Goal: Task Accomplishment & Management: Manage account settings

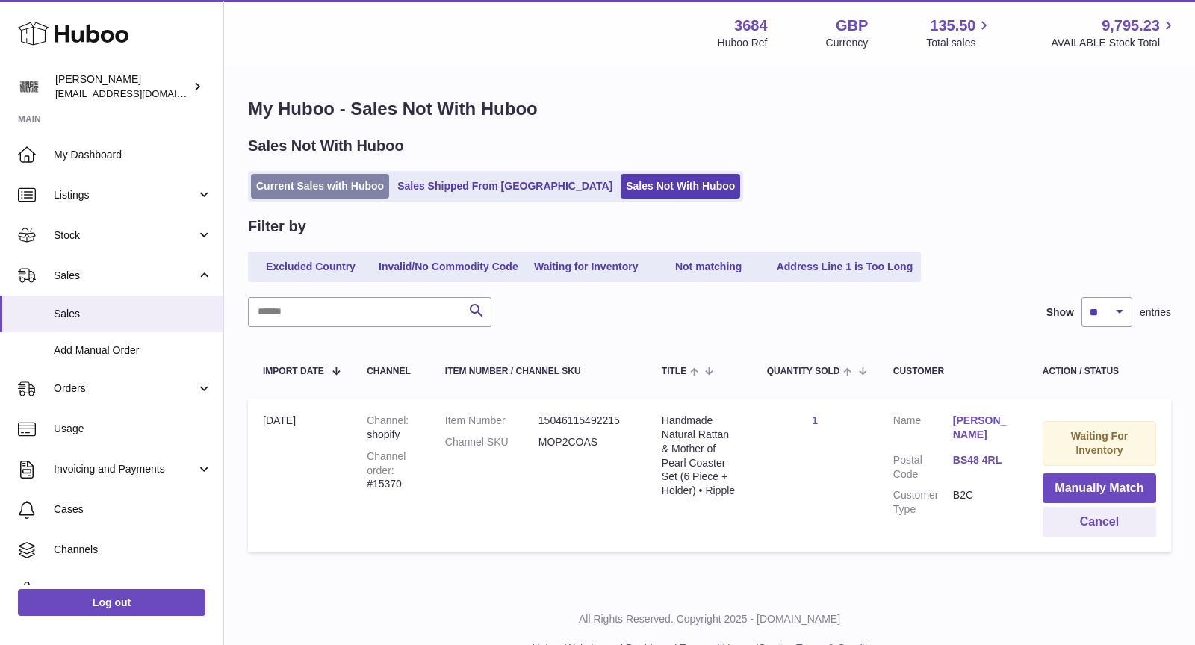
click at [350, 180] on link "Current Sales with Huboo" at bounding box center [320, 186] width 138 height 25
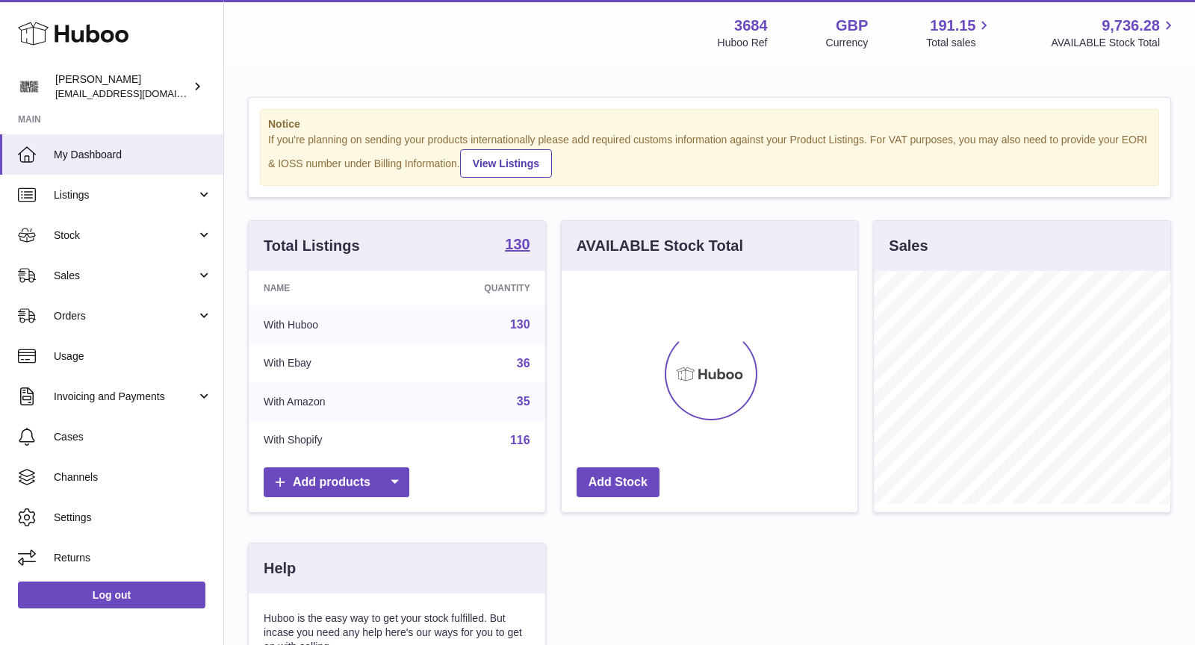
scroll to position [232, 297]
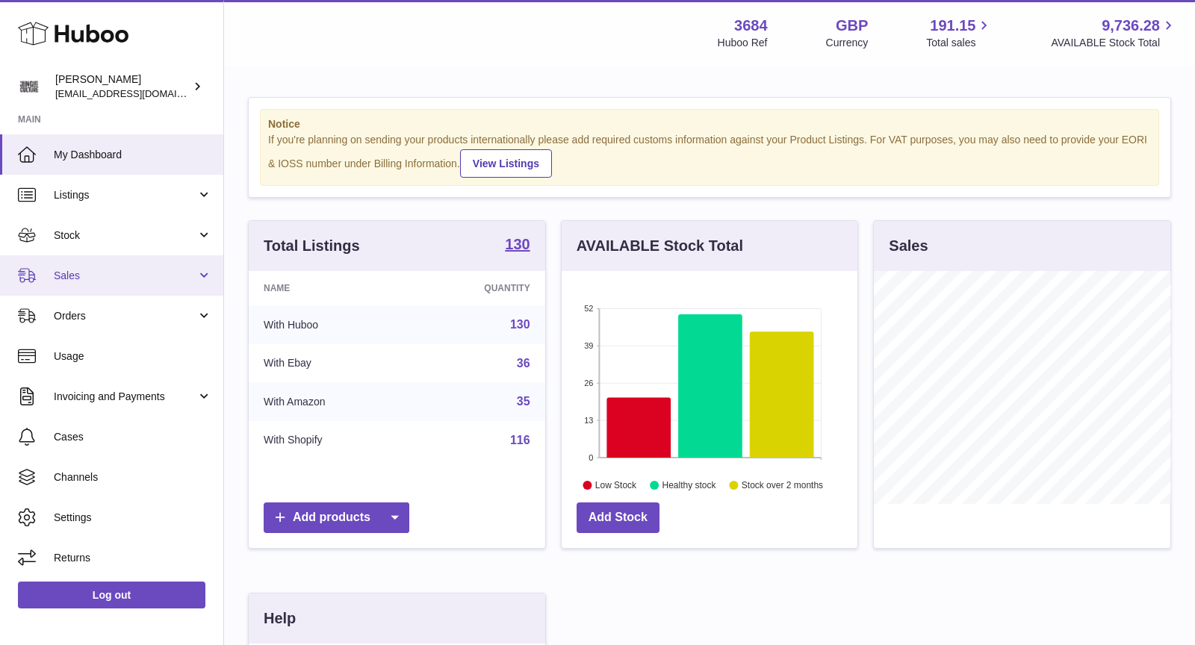
click at [119, 274] on span "Sales" at bounding box center [125, 276] width 143 height 14
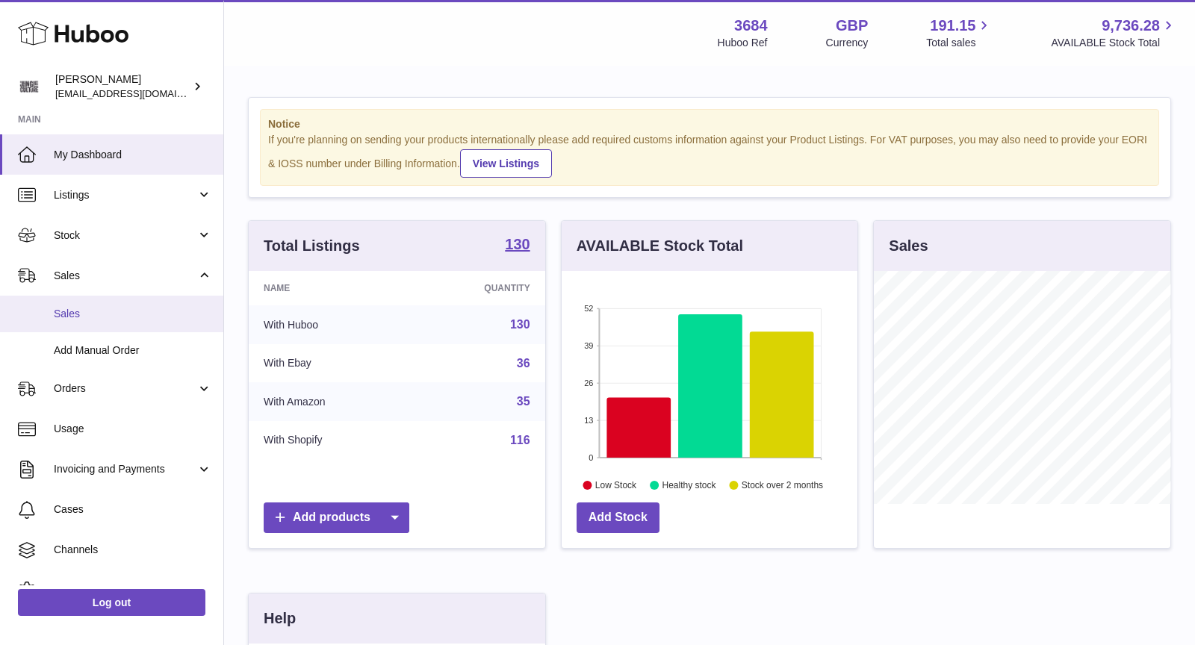
click at [116, 315] on span "Sales" at bounding box center [133, 314] width 158 height 14
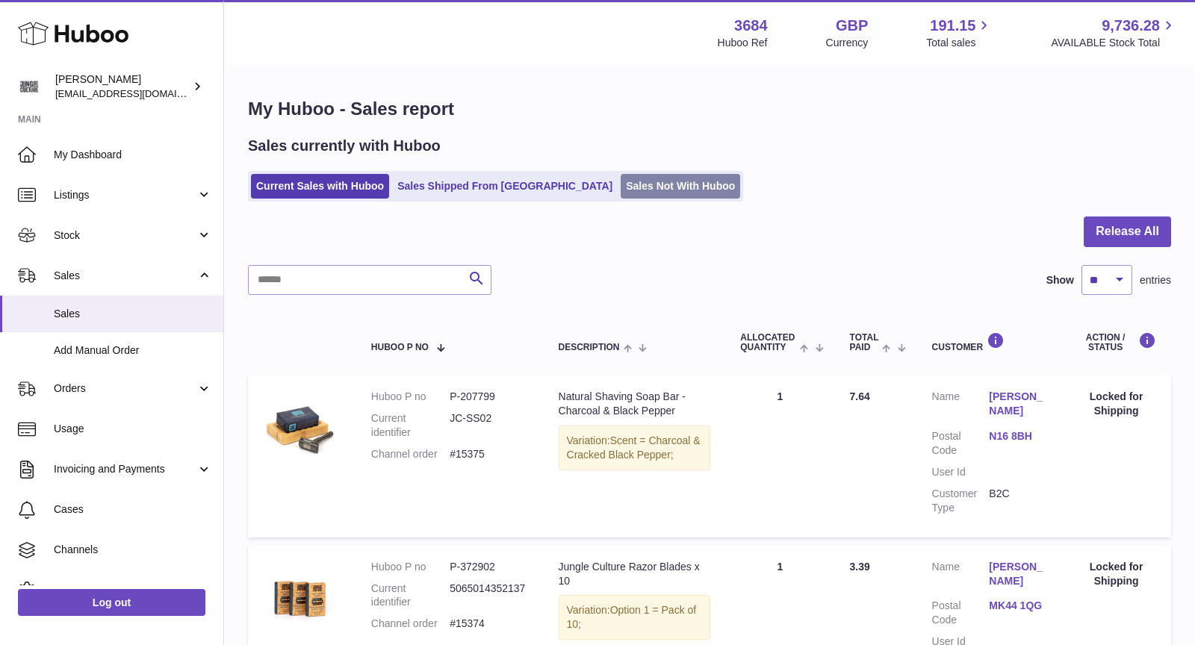
click at [621, 182] on link "Sales Not With Huboo" at bounding box center [681, 186] width 120 height 25
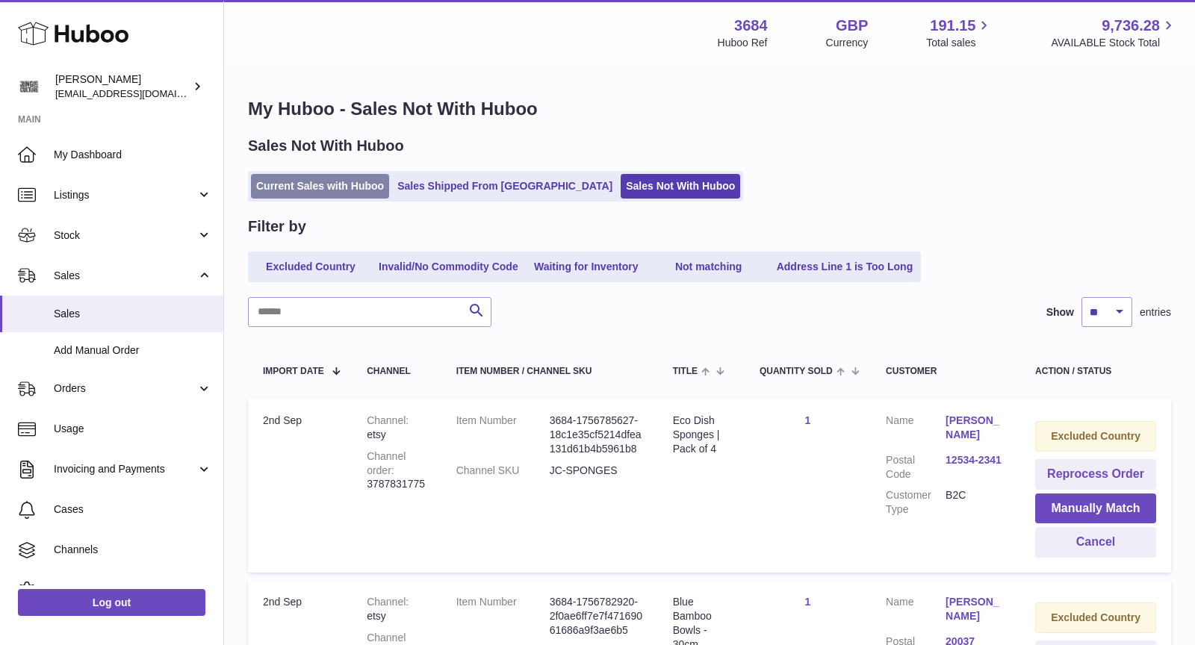
click at [350, 188] on link "Current Sales with Huboo" at bounding box center [320, 186] width 138 height 25
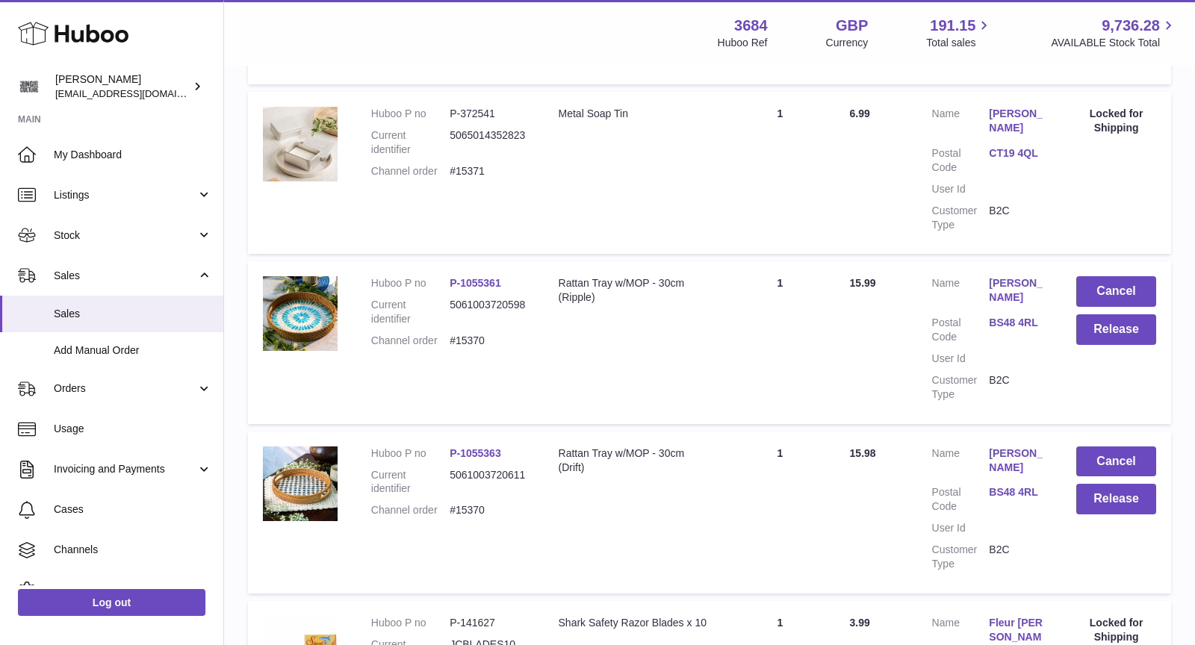
scroll to position [1020, 0]
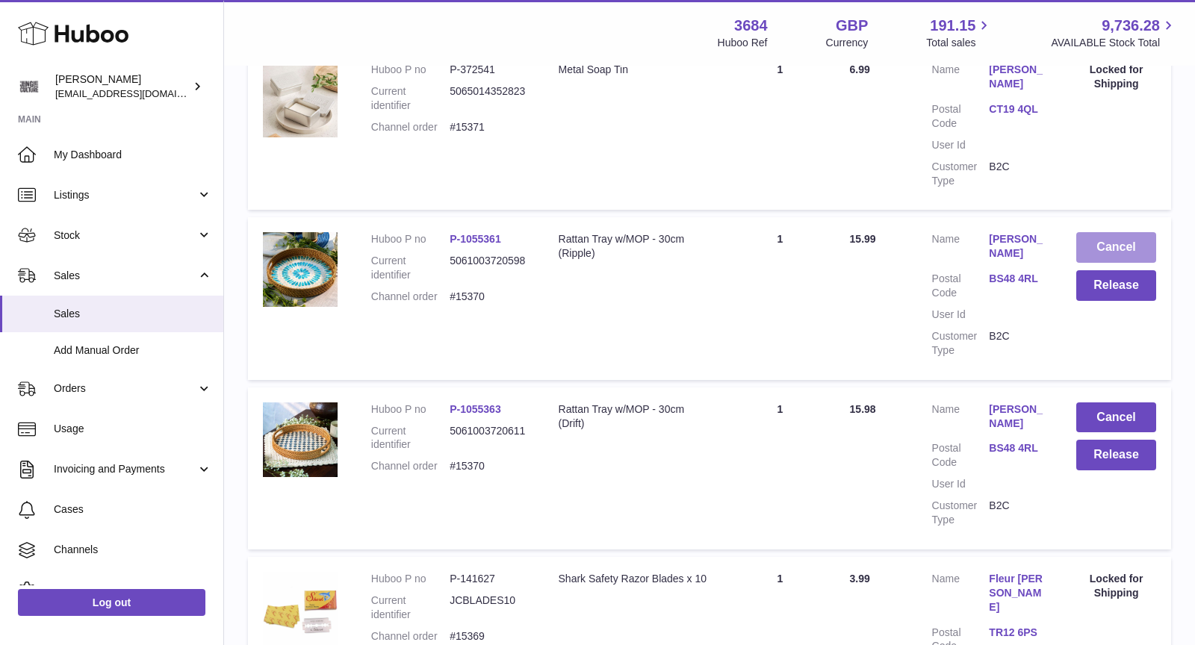
click at [1103, 235] on button "Cancel" at bounding box center [1117, 247] width 80 height 31
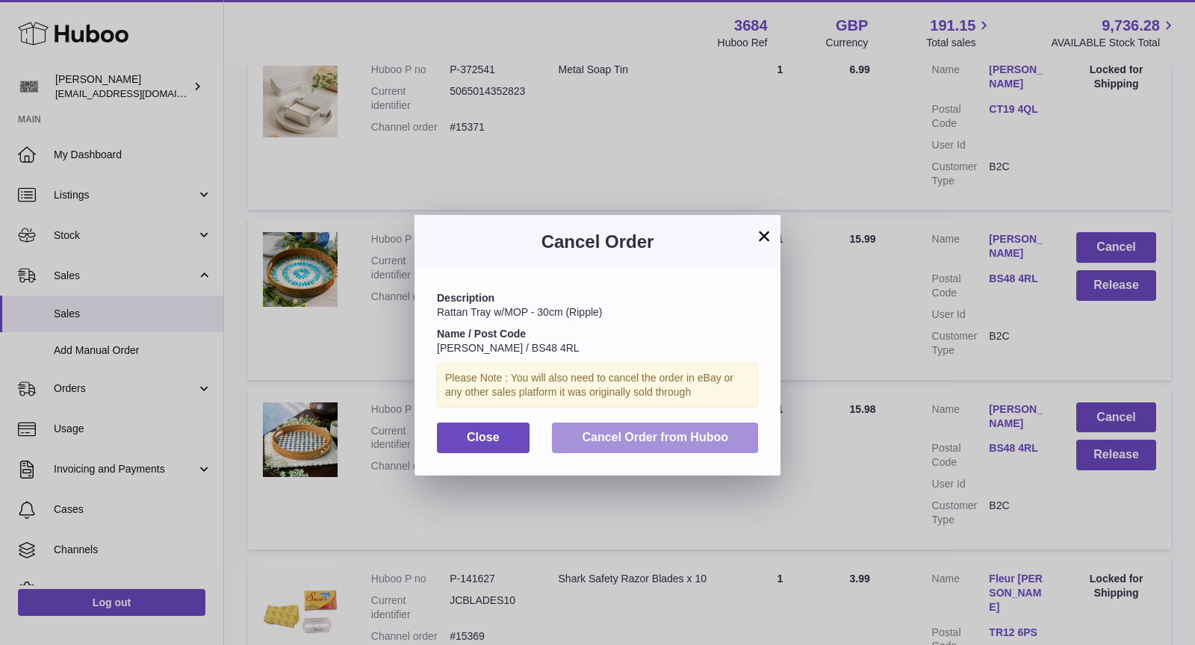
click at [728, 432] on span "Cancel Order from Huboo" at bounding box center [655, 437] width 146 height 13
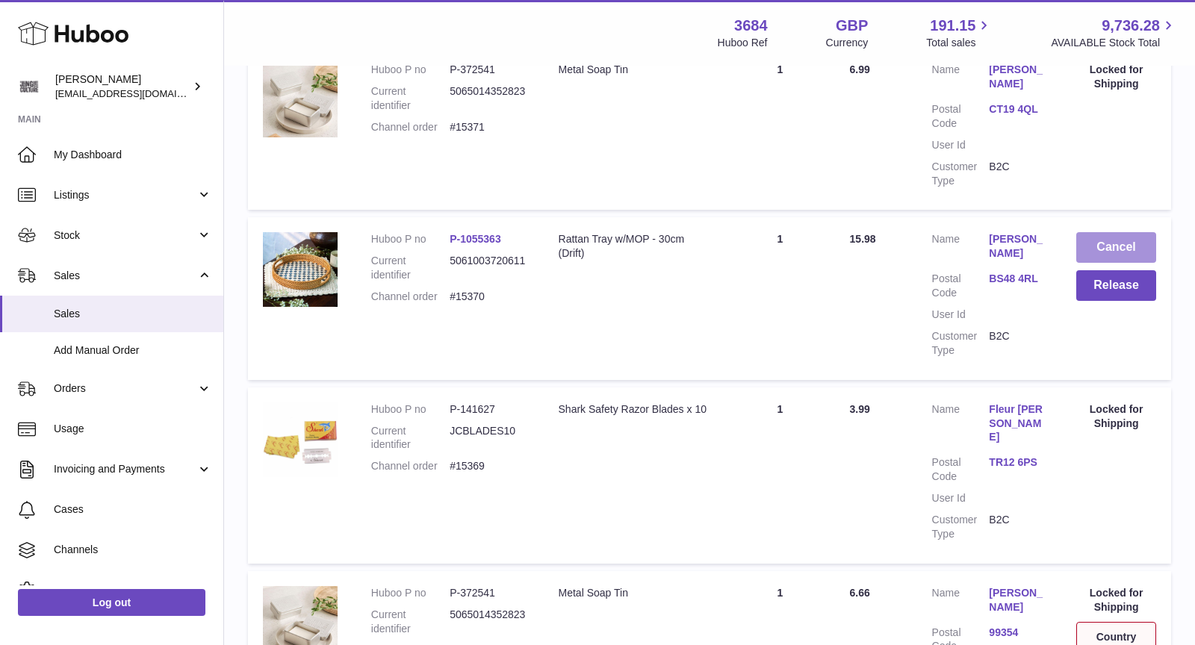
click at [1115, 232] on button "Cancel" at bounding box center [1117, 247] width 80 height 31
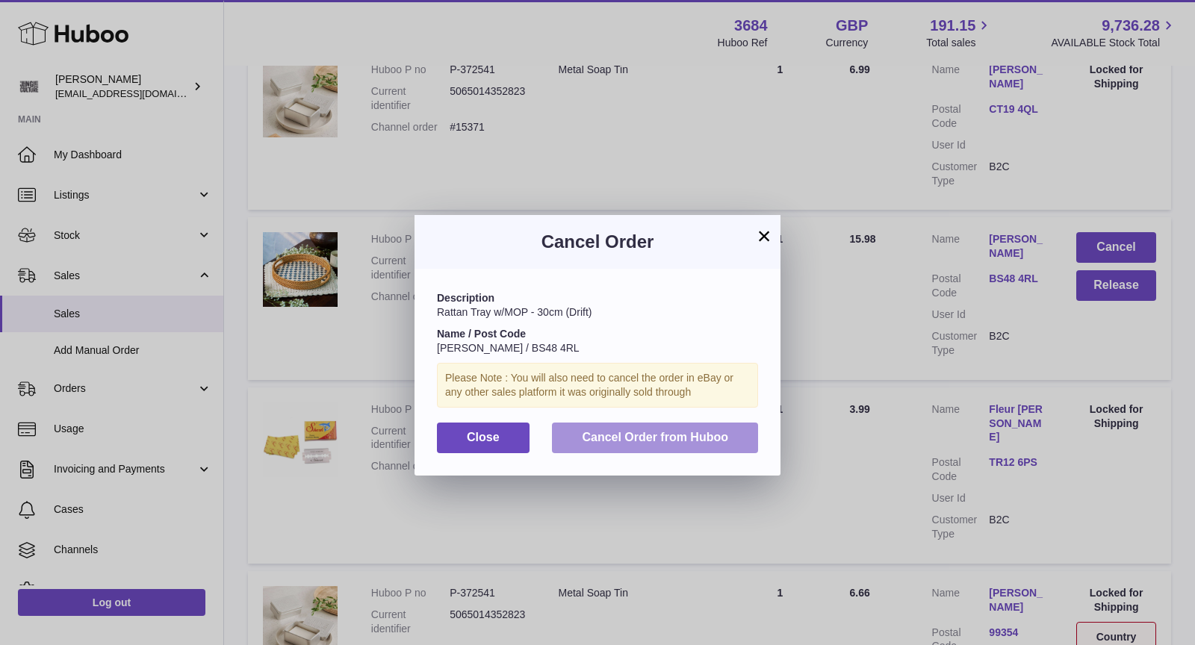
click at [695, 438] on span "Cancel Order from Huboo" at bounding box center [655, 437] width 146 height 13
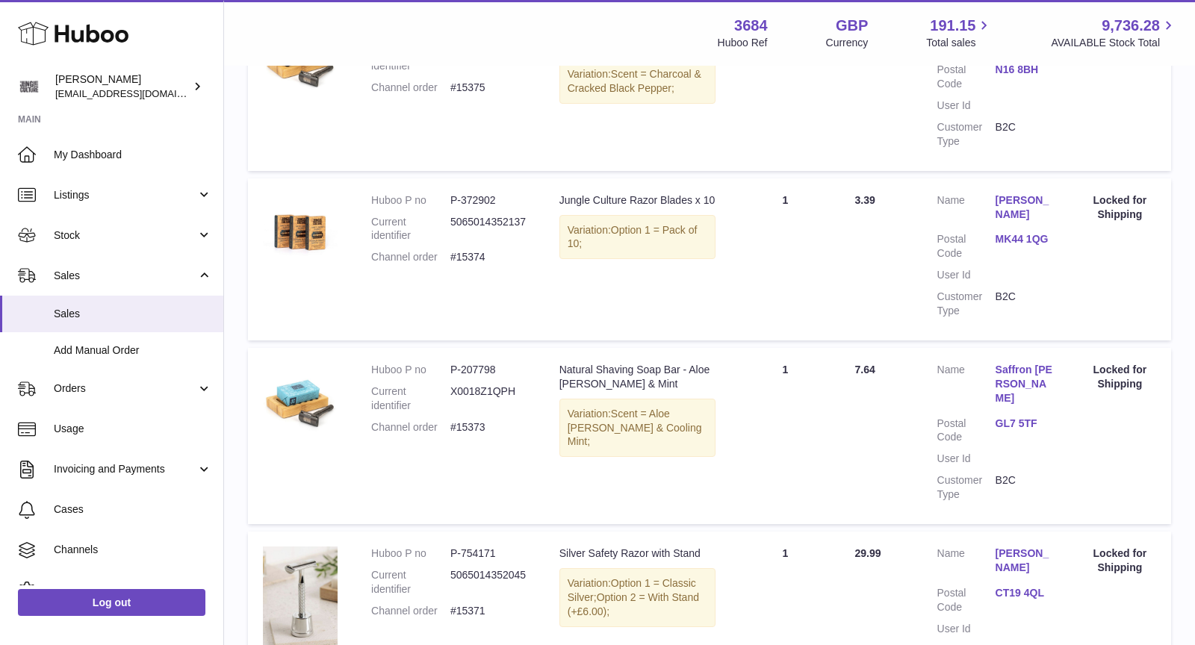
scroll to position [0, 0]
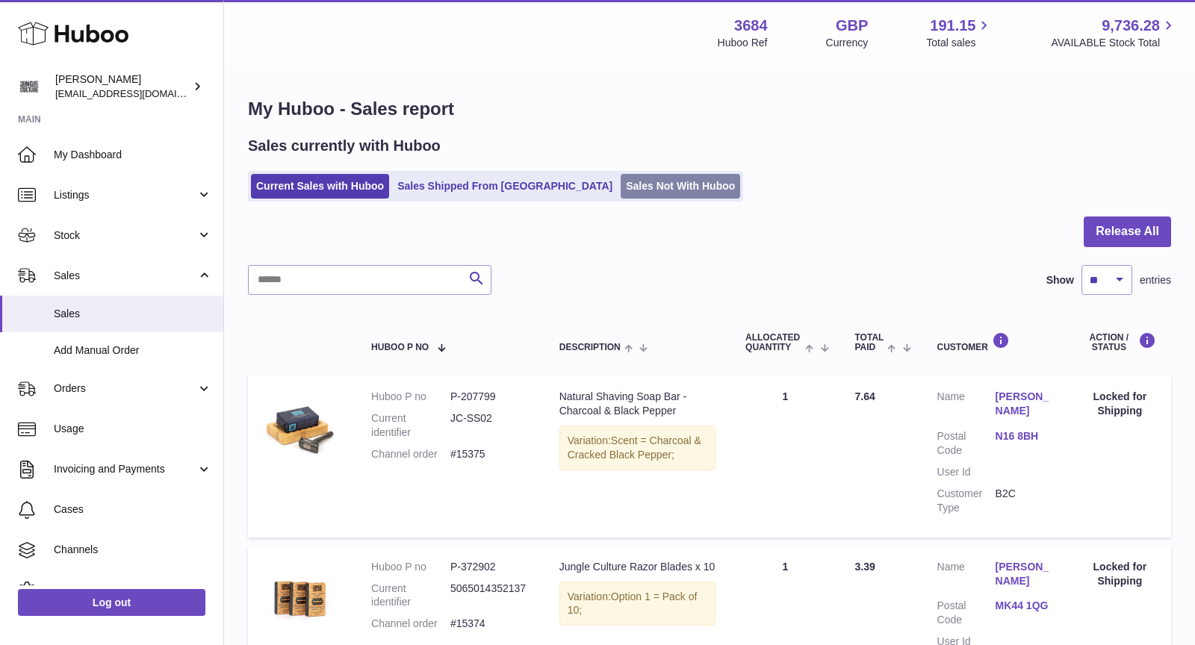
click at [629, 188] on link "Sales Not With Huboo" at bounding box center [681, 186] width 120 height 25
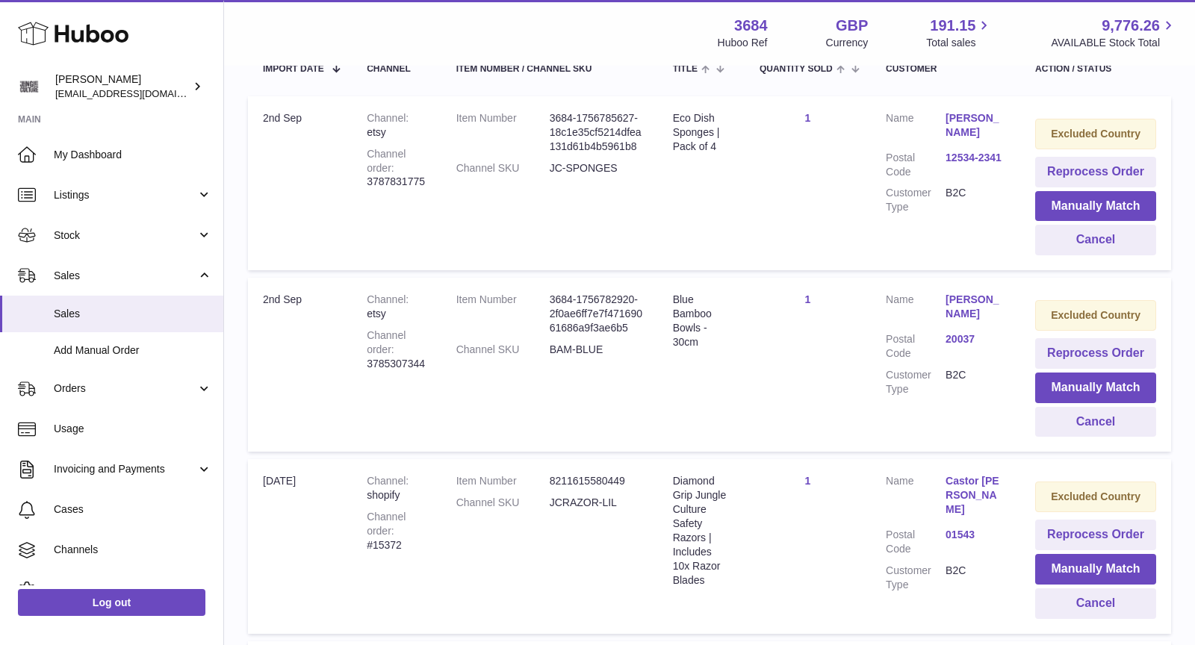
scroll to position [578, 0]
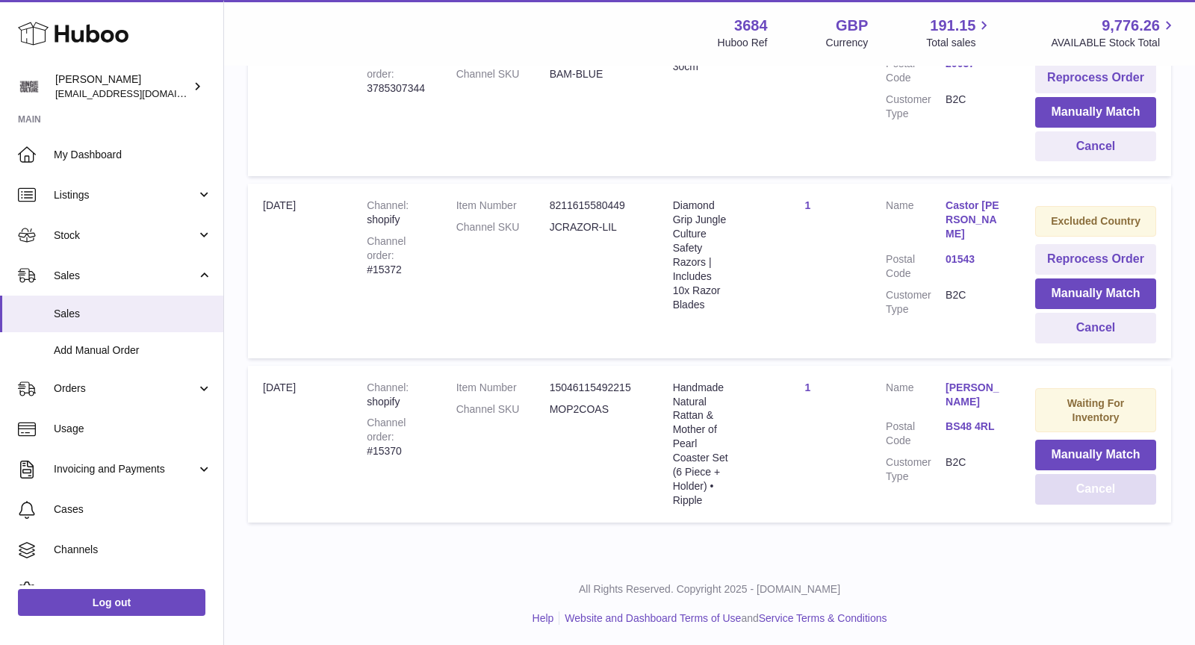
click at [1085, 485] on button "Cancel" at bounding box center [1095, 489] width 121 height 31
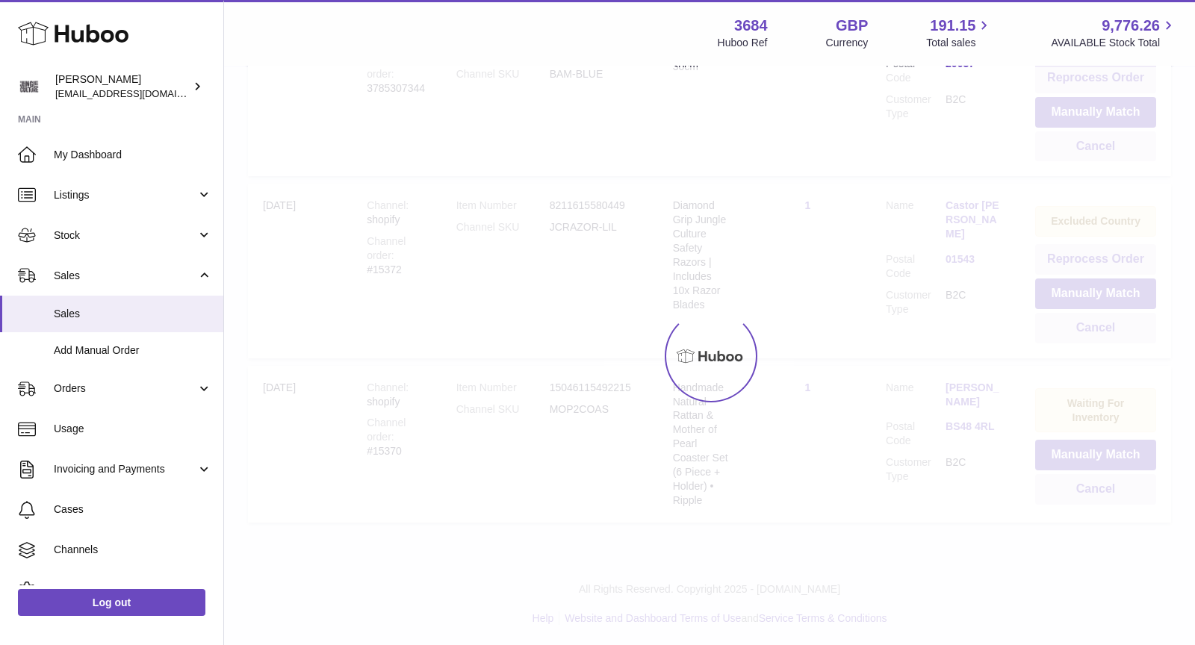
scroll to position [414, 0]
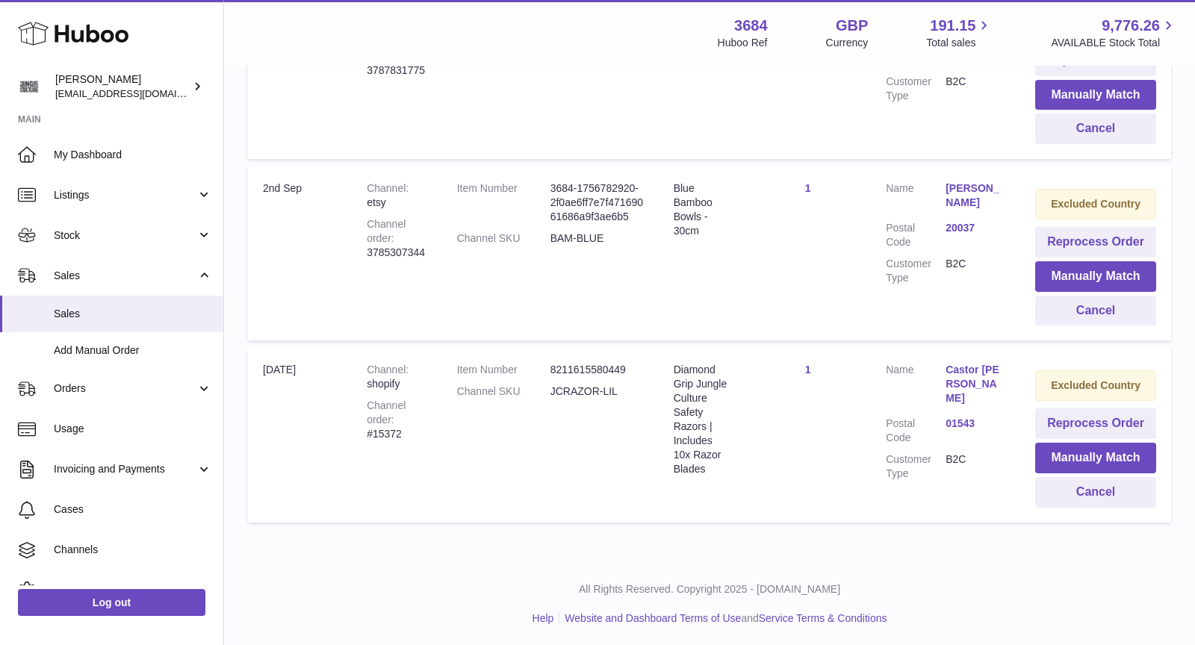
click at [972, 374] on link "Castor [PERSON_NAME]" at bounding box center [976, 384] width 60 height 43
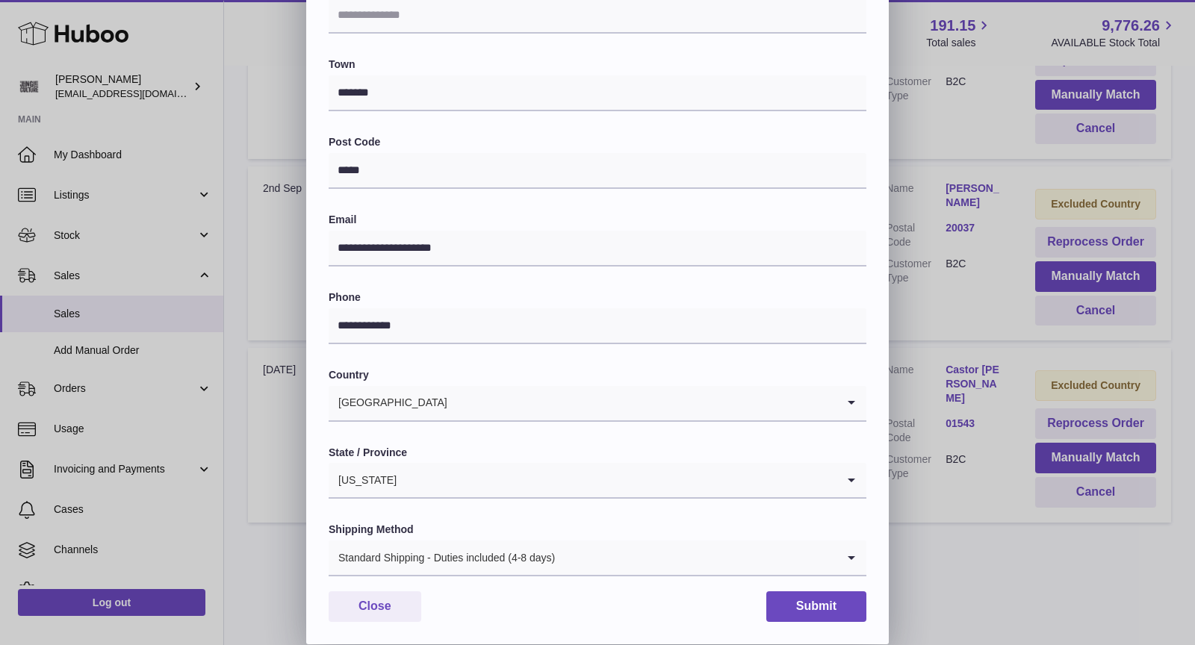
scroll to position [0, 0]
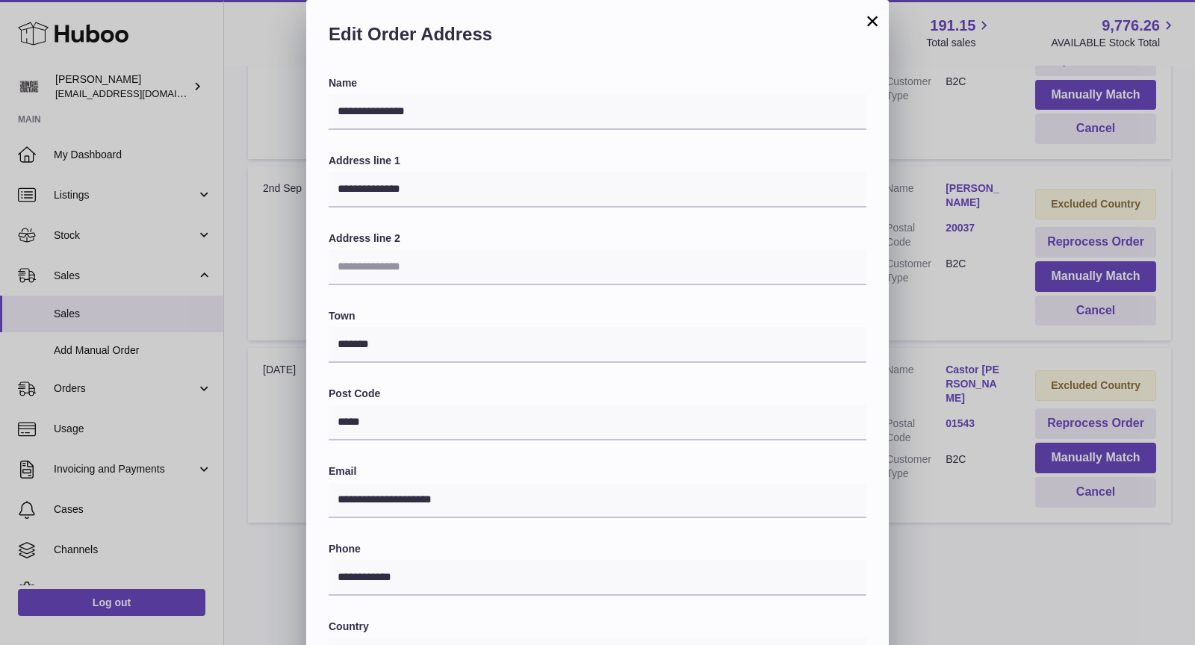
click at [867, 22] on button "×" at bounding box center [873, 21] width 18 height 18
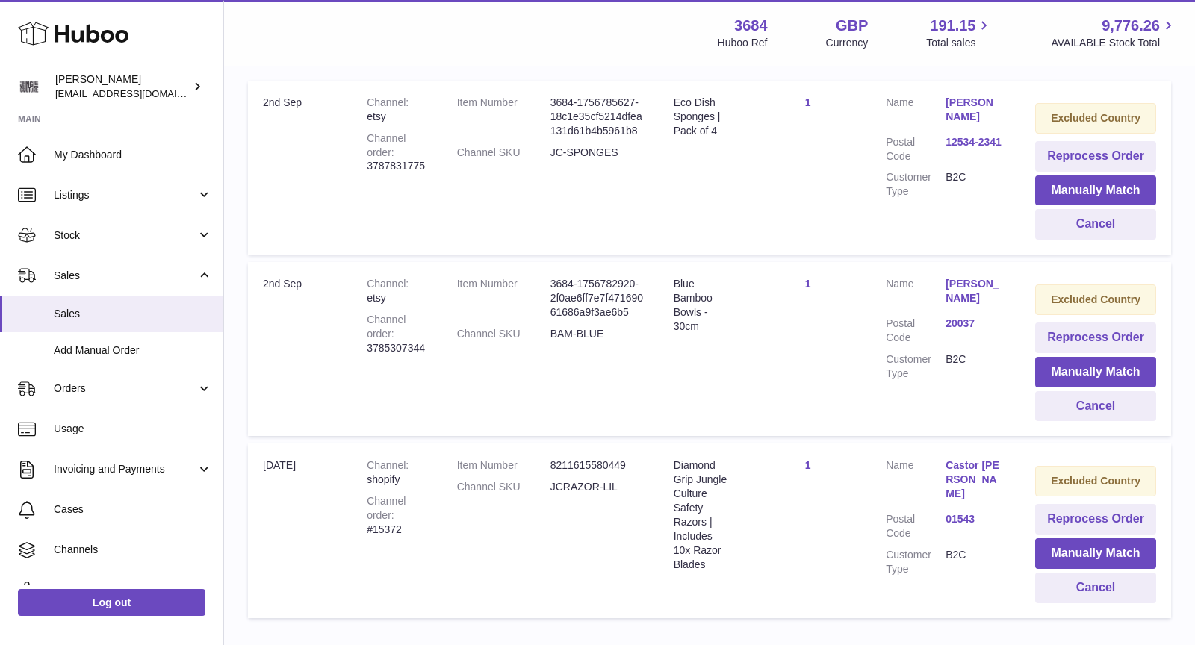
scroll to position [317, 0]
click at [976, 293] on link "[PERSON_NAME]" at bounding box center [976, 293] width 60 height 28
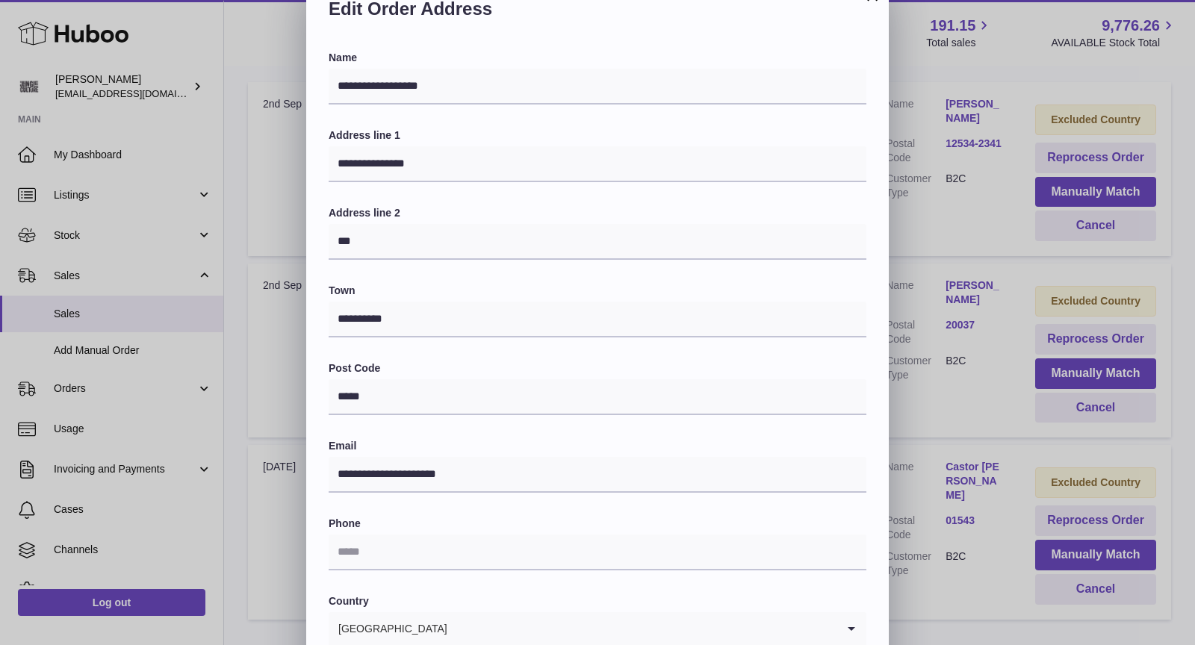
scroll to position [0, 0]
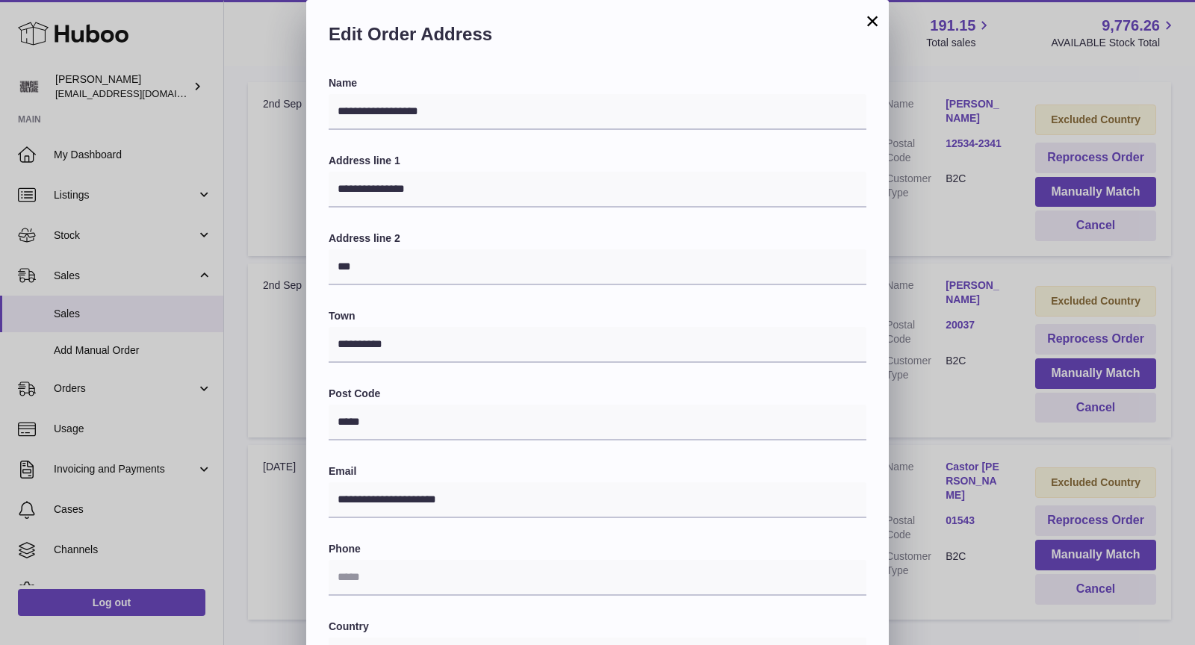
click at [872, 23] on button "×" at bounding box center [873, 21] width 18 height 18
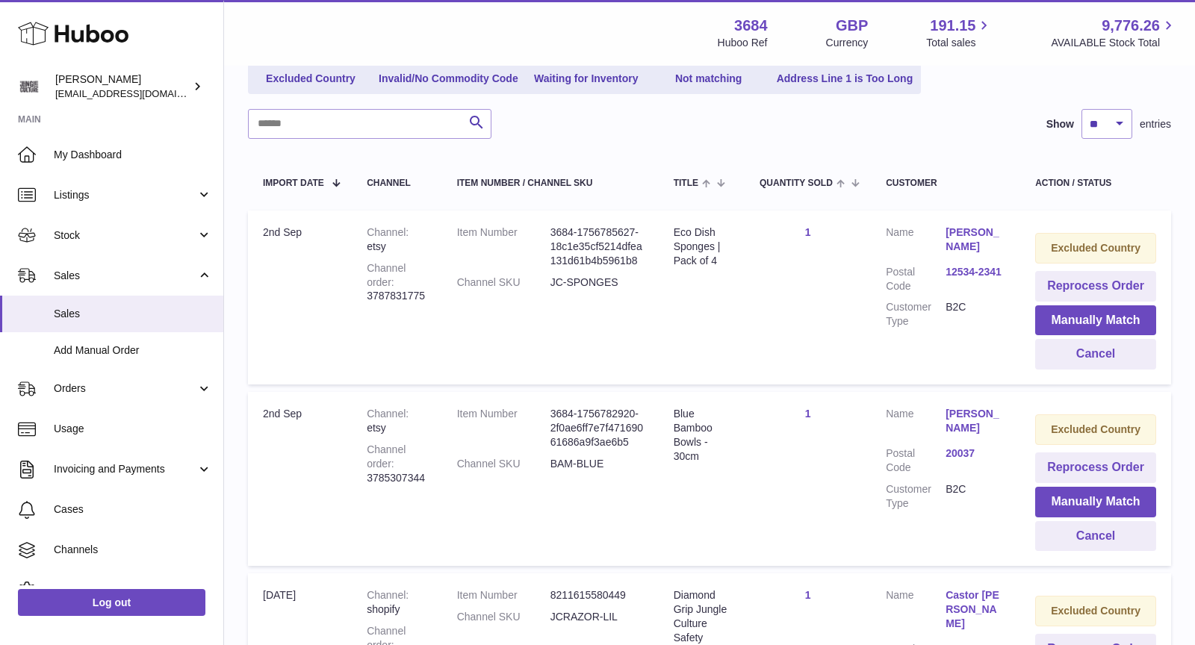
scroll to position [185, 0]
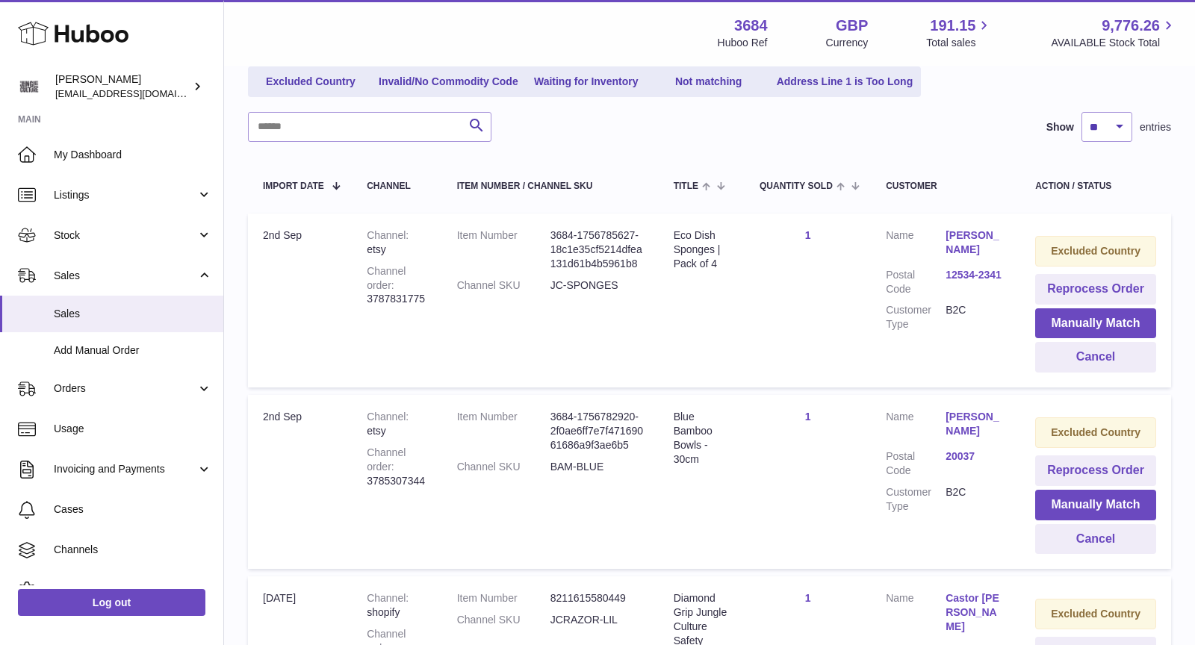
click at [965, 272] on link "12534-2341" at bounding box center [976, 275] width 60 height 14
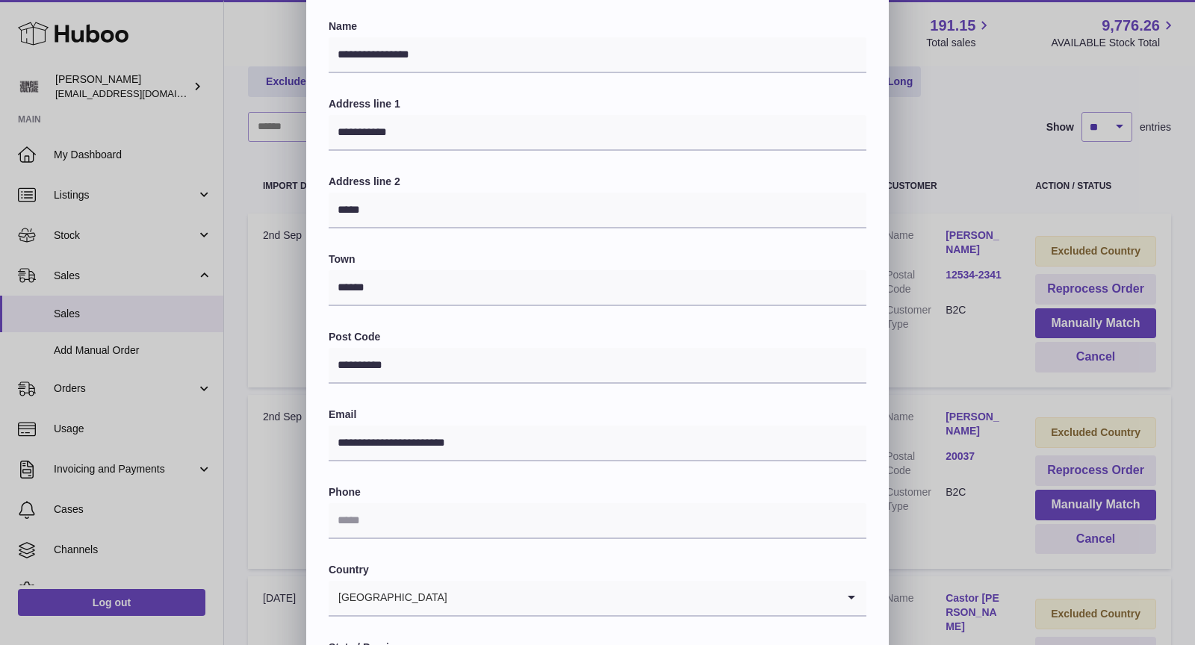
scroll to position [0, 0]
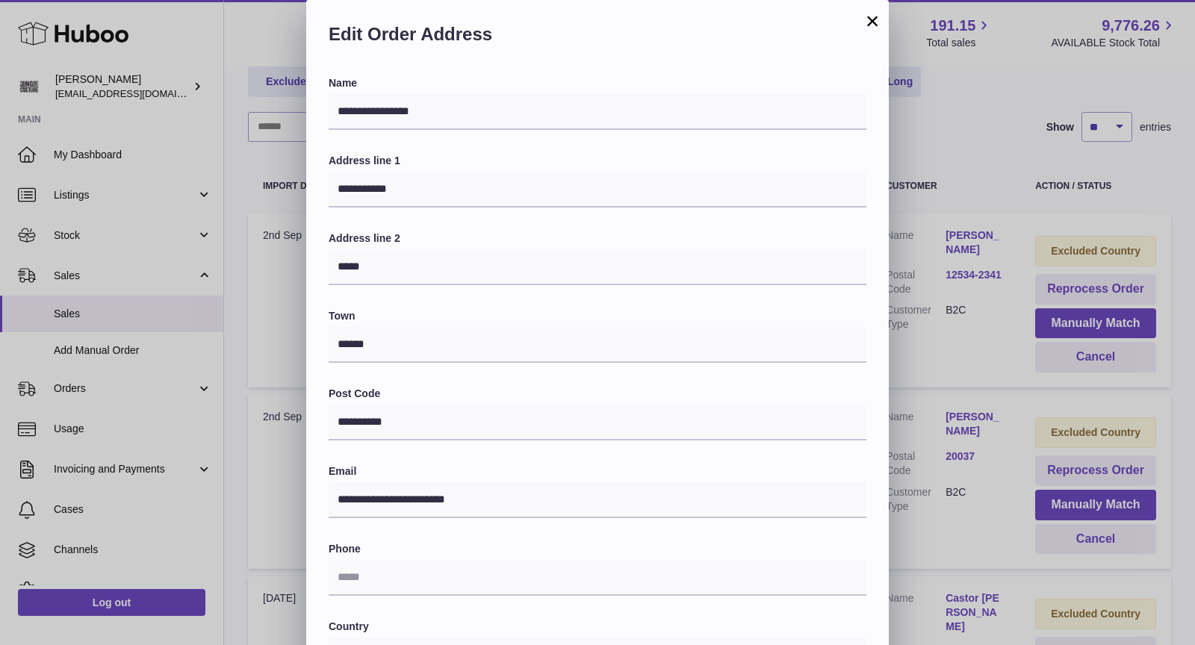
click at [868, 22] on button "×" at bounding box center [873, 21] width 18 height 18
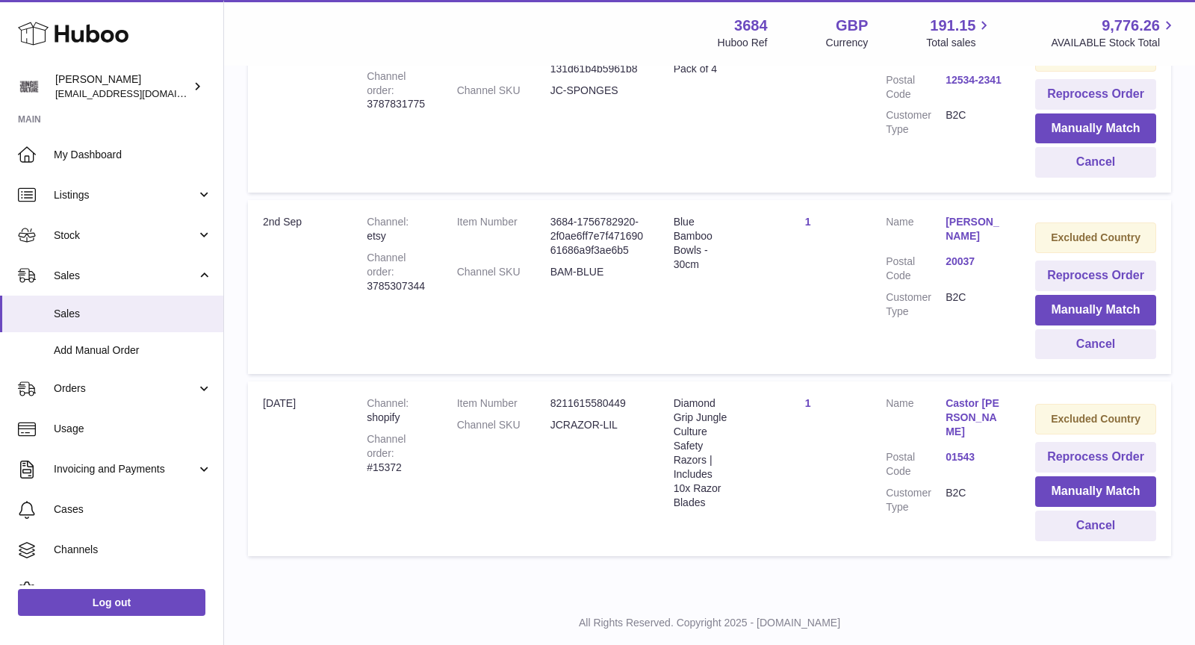
scroll to position [414, 0]
